Goal: Information Seeking & Learning: Learn about a topic

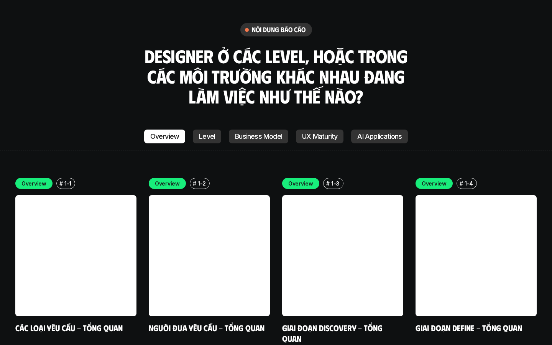
scroll to position [2140, 0]
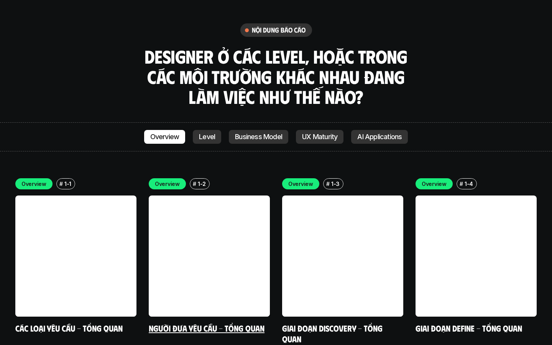
click at [229, 196] on link at bounding box center [209, 256] width 121 height 121
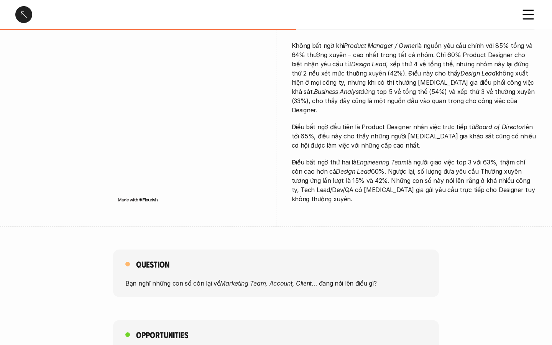
scroll to position [66, 0]
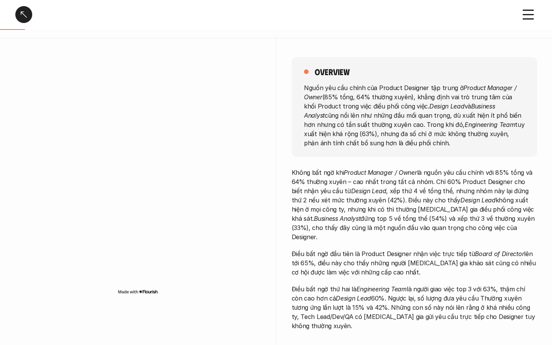
click at [25, 17] on div at bounding box center [23, 14] width 17 height 17
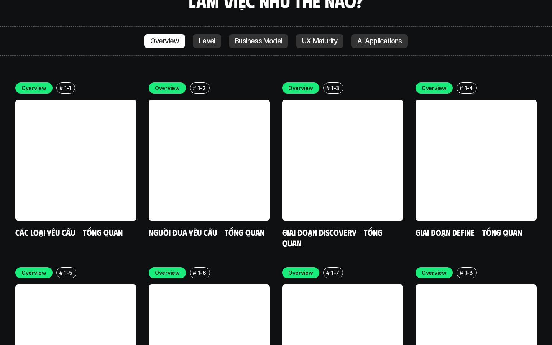
scroll to position [2266, 0]
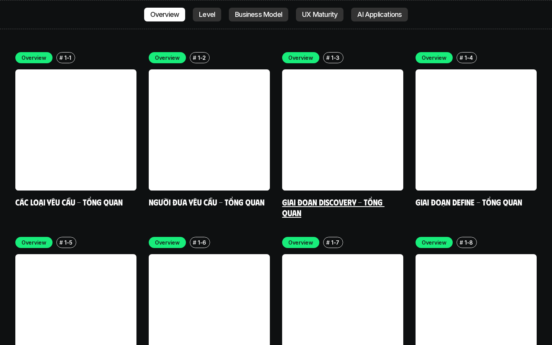
click at [301, 101] on link at bounding box center [342, 129] width 121 height 121
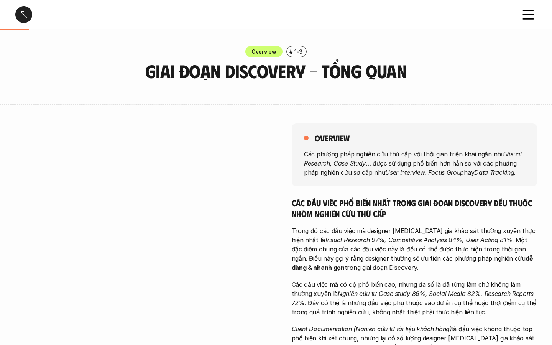
click at [24, 15] on div at bounding box center [23, 14] width 17 height 17
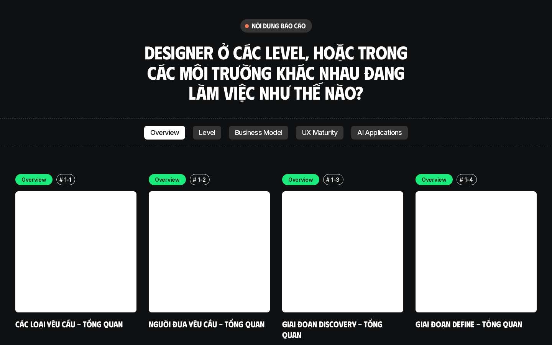
scroll to position [2136, 0]
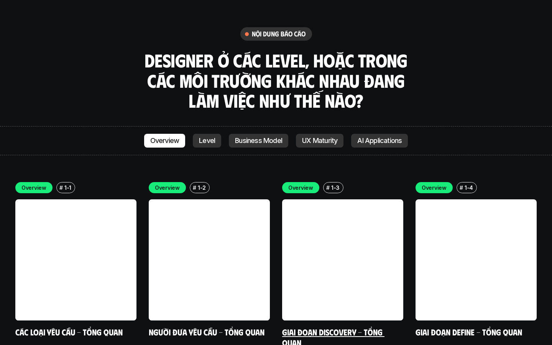
click at [308, 184] on p "Overview" at bounding box center [300, 188] width 25 height 8
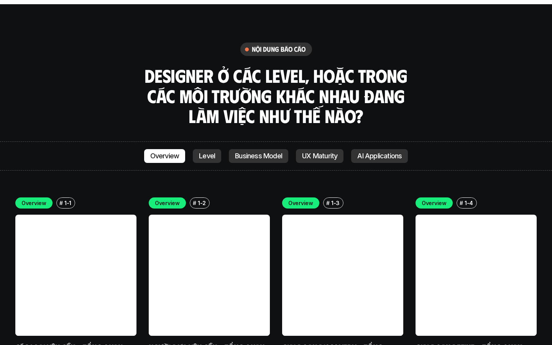
scroll to position [2102, 0]
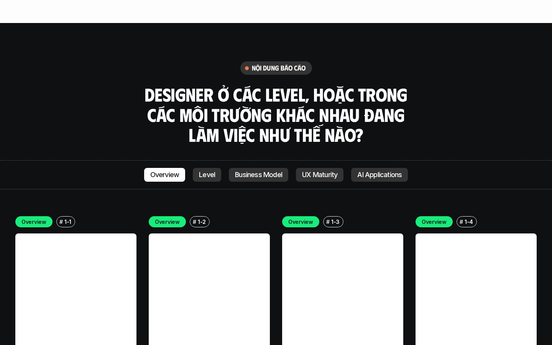
click at [300, 241] on link at bounding box center [342, 294] width 121 height 121
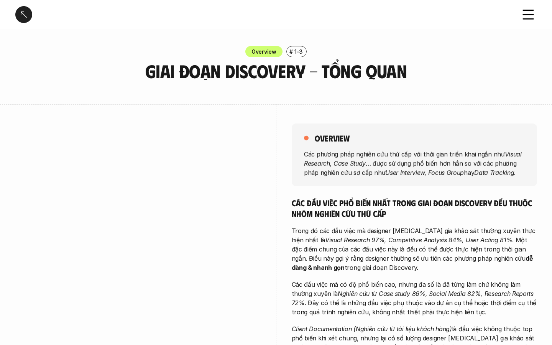
click at [24, 16] on div at bounding box center [23, 14] width 17 height 17
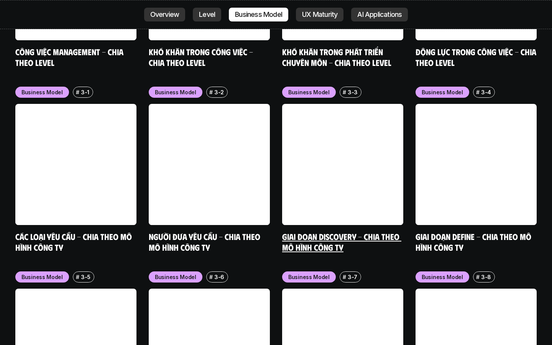
scroll to position [3362, 0]
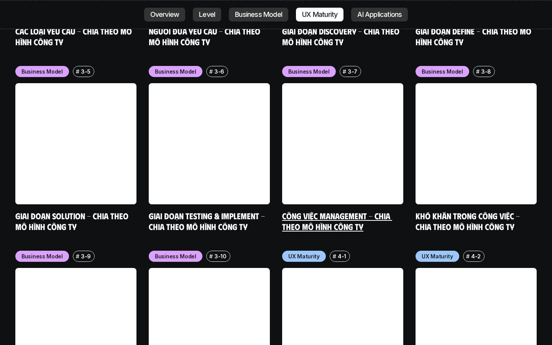
click at [325, 133] on link at bounding box center [342, 143] width 121 height 121
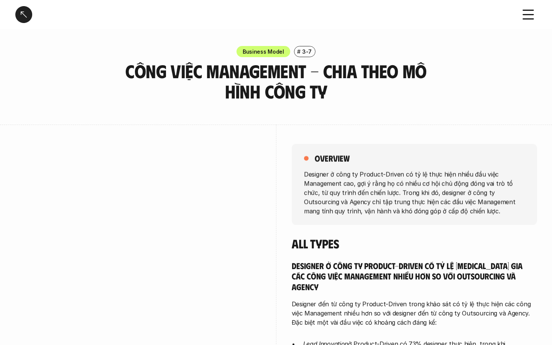
click at [24, 14] on div at bounding box center [23, 14] width 17 height 17
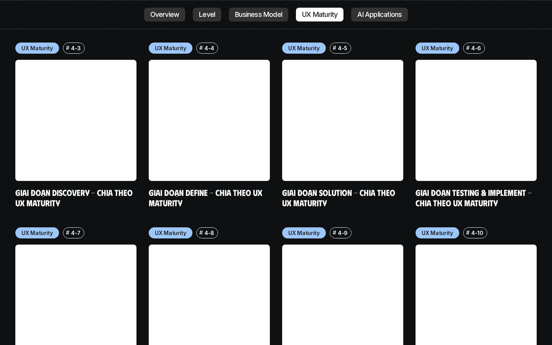
scroll to position [3766, 0]
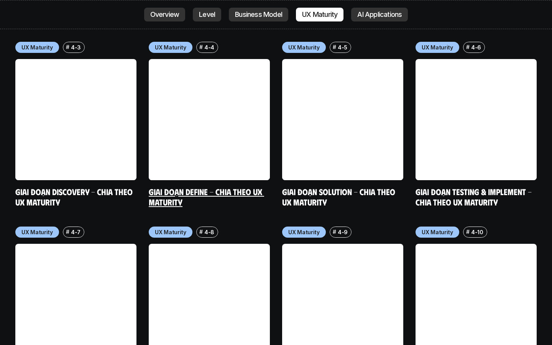
click at [204, 186] on h5 "Giai đoạn Define - Chia theo UX Maturity" at bounding box center [209, 196] width 121 height 21
click at [199, 186] on link "Giai đoạn Define - Chia theo UX Maturity" at bounding box center [206, 196] width 115 height 21
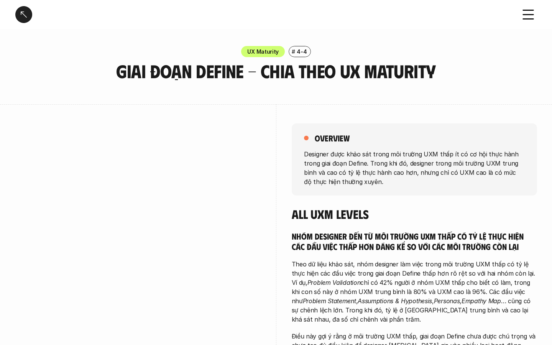
click at [24, 18] on div at bounding box center [23, 14] width 17 height 17
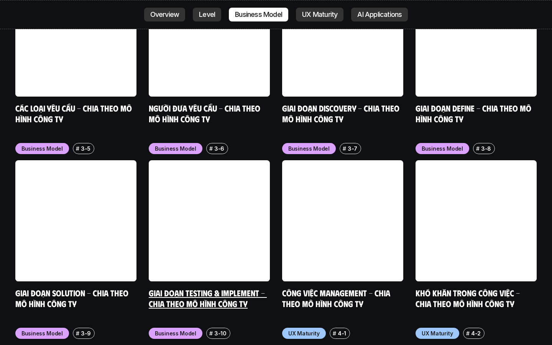
scroll to position [3327, 0]
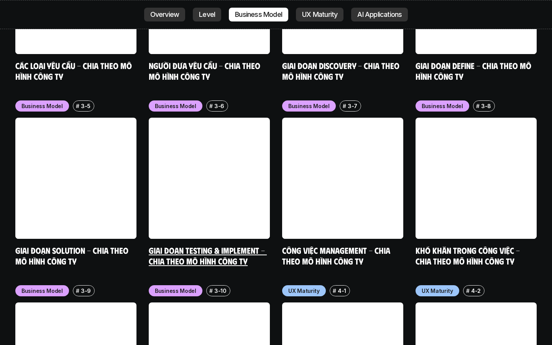
click at [173, 245] on link "Giai đoạn Testing & Implement - Chia theo mô hình công ty" at bounding box center [208, 255] width 118 height 21
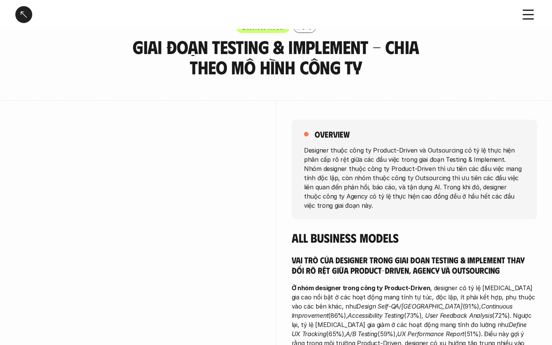
scroll to position [25, 0]
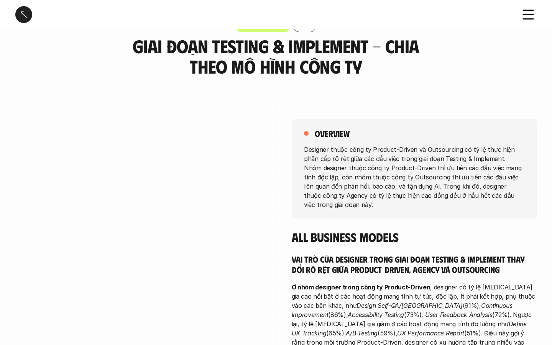
click at [23, 21] on div at bounding box center [23, 14] width 17 height 17
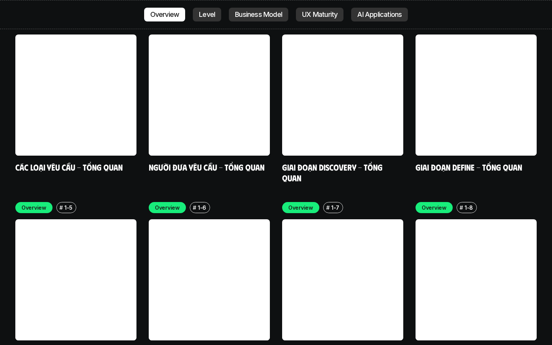
scroll to position [2300, 0]
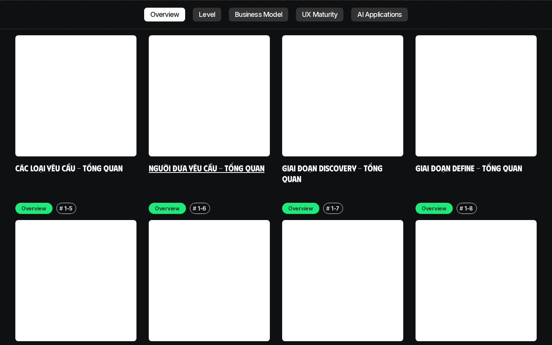
click at [219, 91] on link at bounding box center [209, 95] width 121 height 121
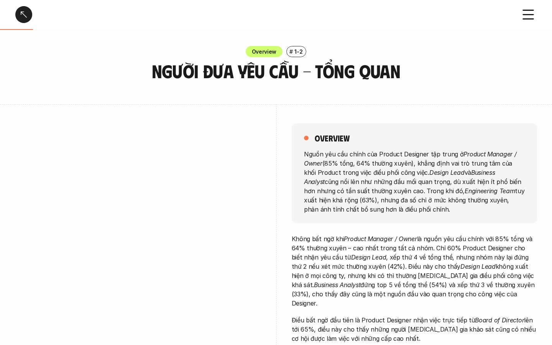
click at [26, 13] on div at bounding box center [23, 14] width 17 height 17
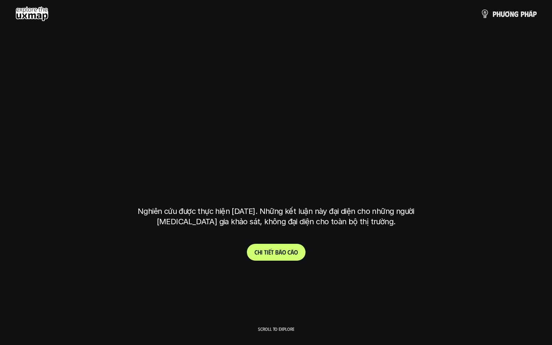
scroll to position [2230, 0]
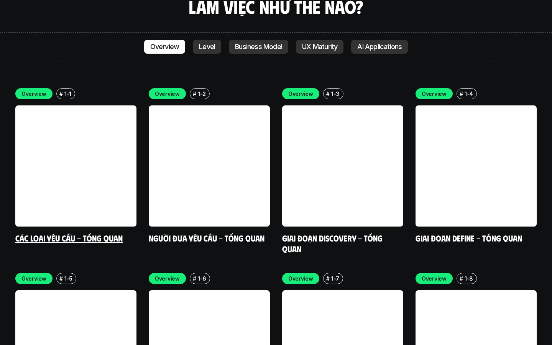
click at [82, 160] on link at bounding box center [75, 165] width 121 height 121
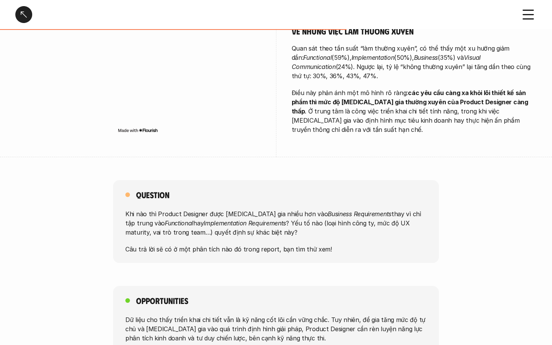
scroll to position [489, 0]
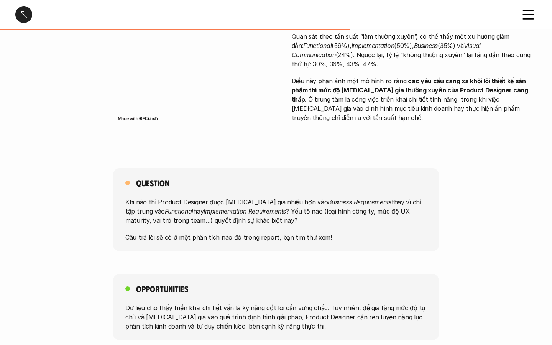
click at [21, 20] on div at bounding box center [23, 14] width 17 height 17
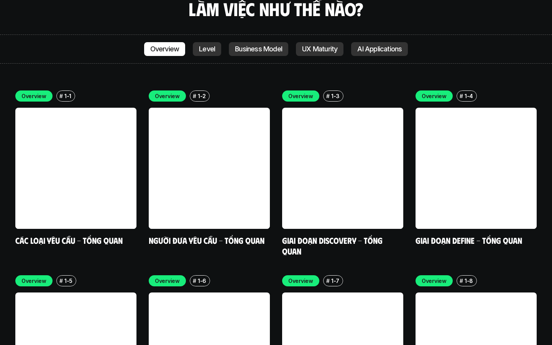
scroll to position [2271, 0]
